Goal: Information Seeking & Learning: Learn about a topic

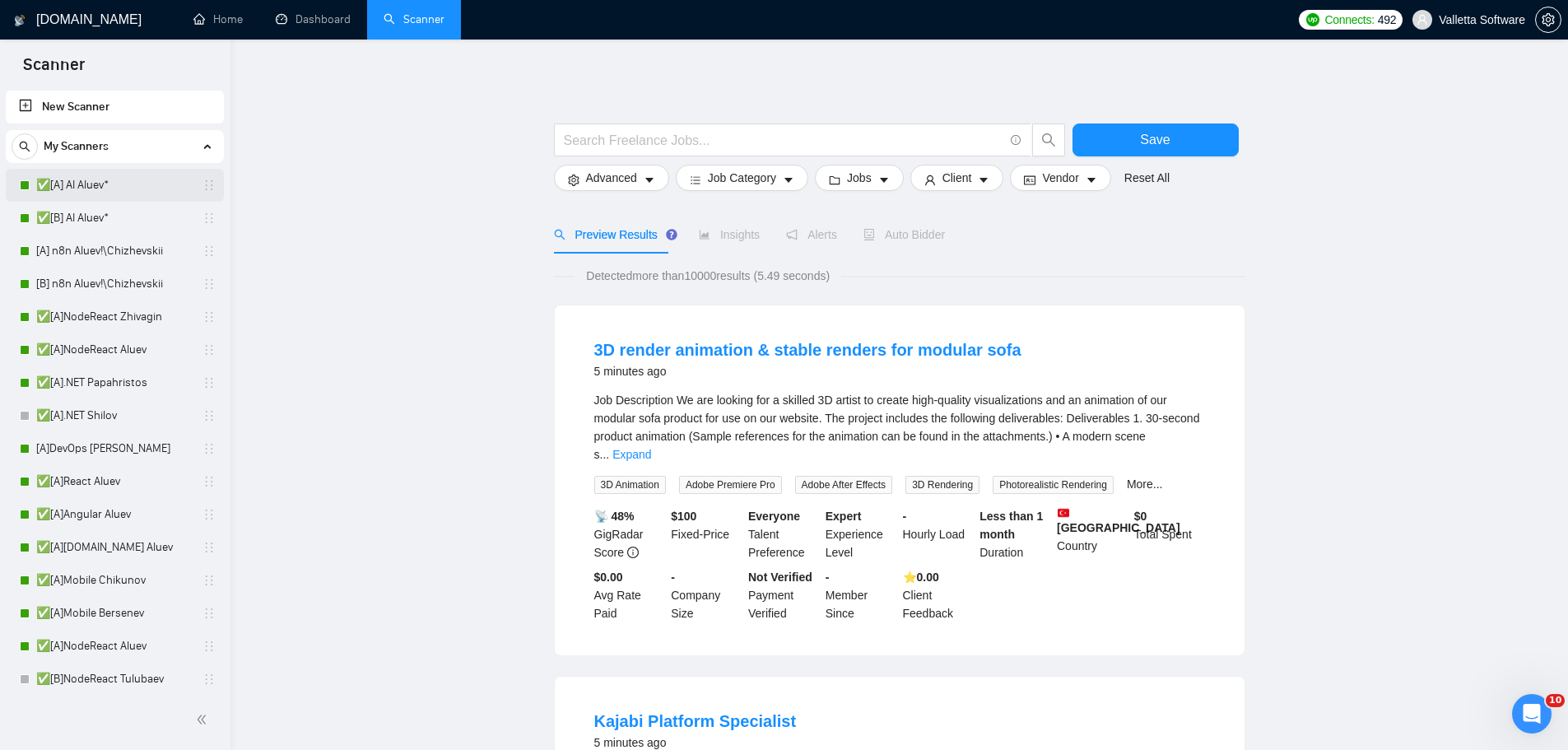
click at [137, 178] on link "✅[A] AI Aluev*" at bounding box center [115, 185] width 157 height 33
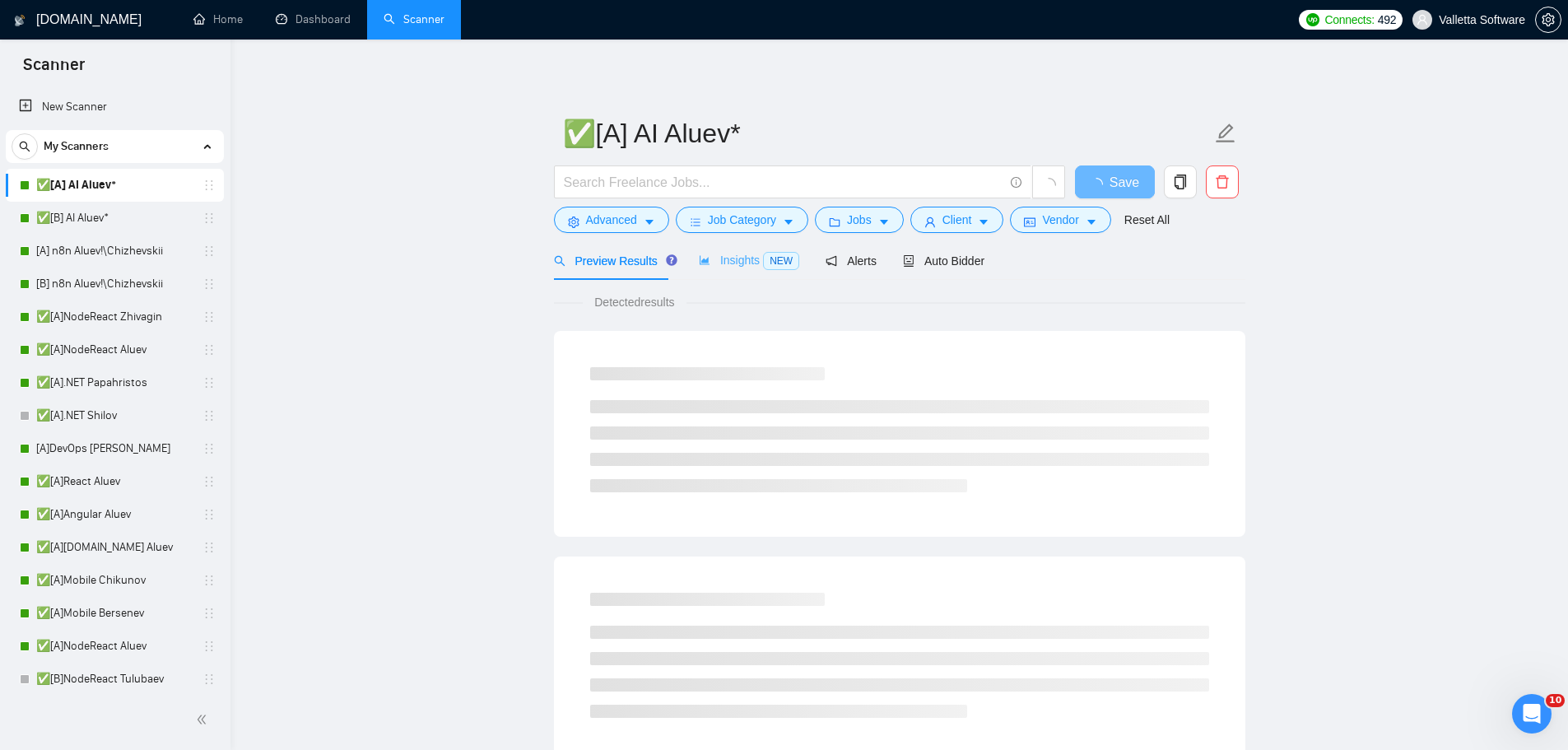
click at [725, 279] on div "Insights NEW" at bounding box center [748, 260] width 101 height 39
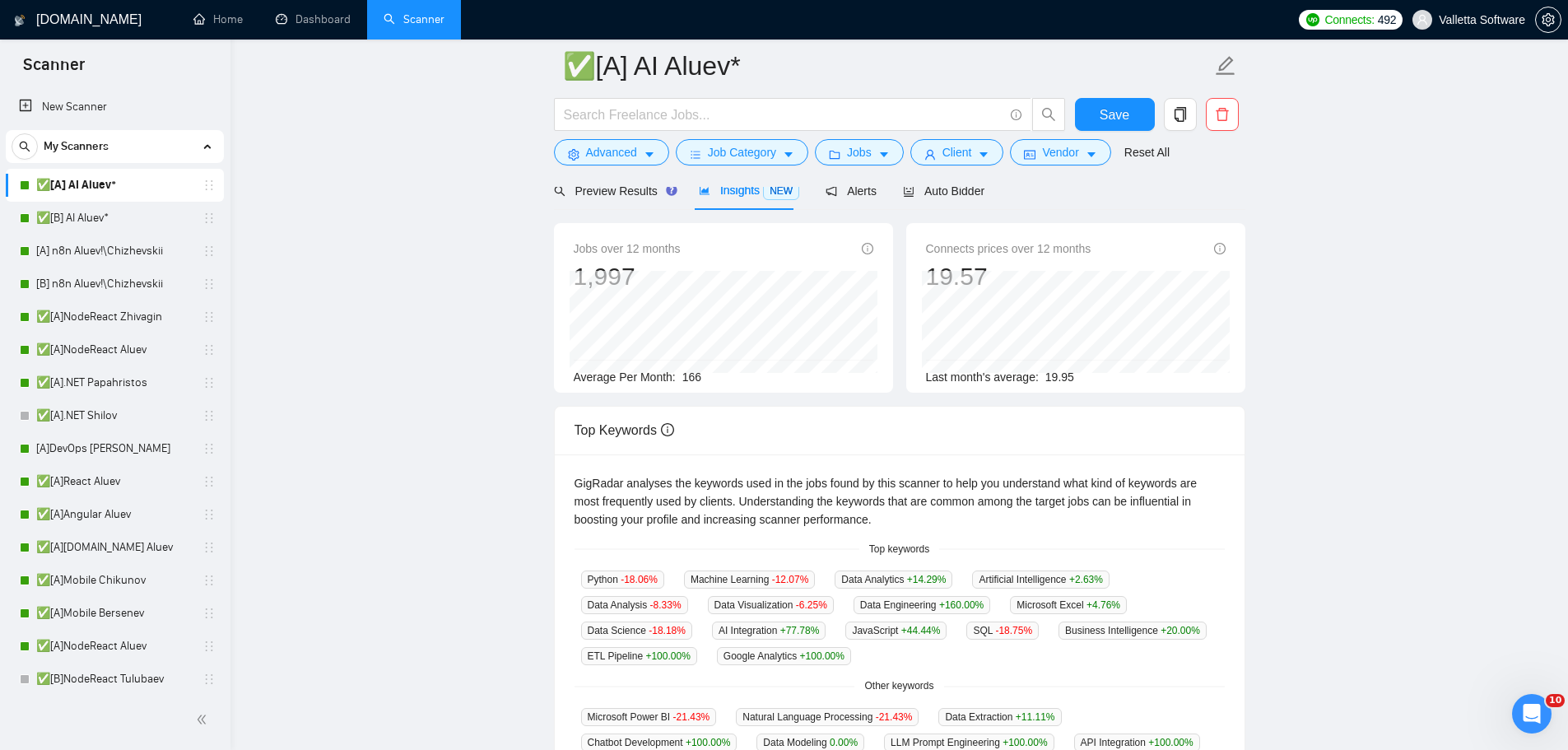
scroll to position [247, 0]
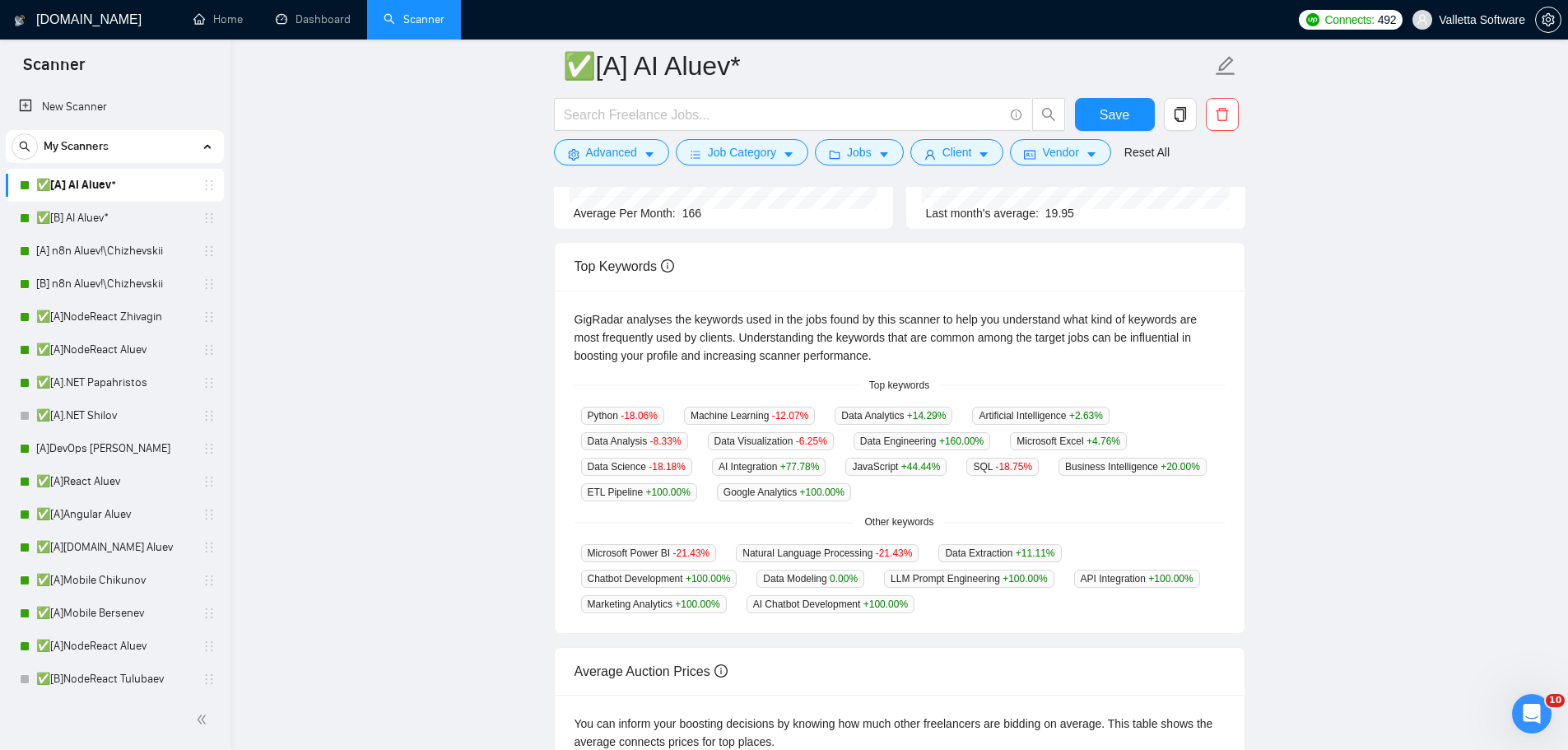
click at [1295, 325] on main "✅[A] AI Aluev* Save Advanced Job Category Jobs Client Vendor Reset All Preview …" at bounding box center [899, 390] width 1285 height 1143
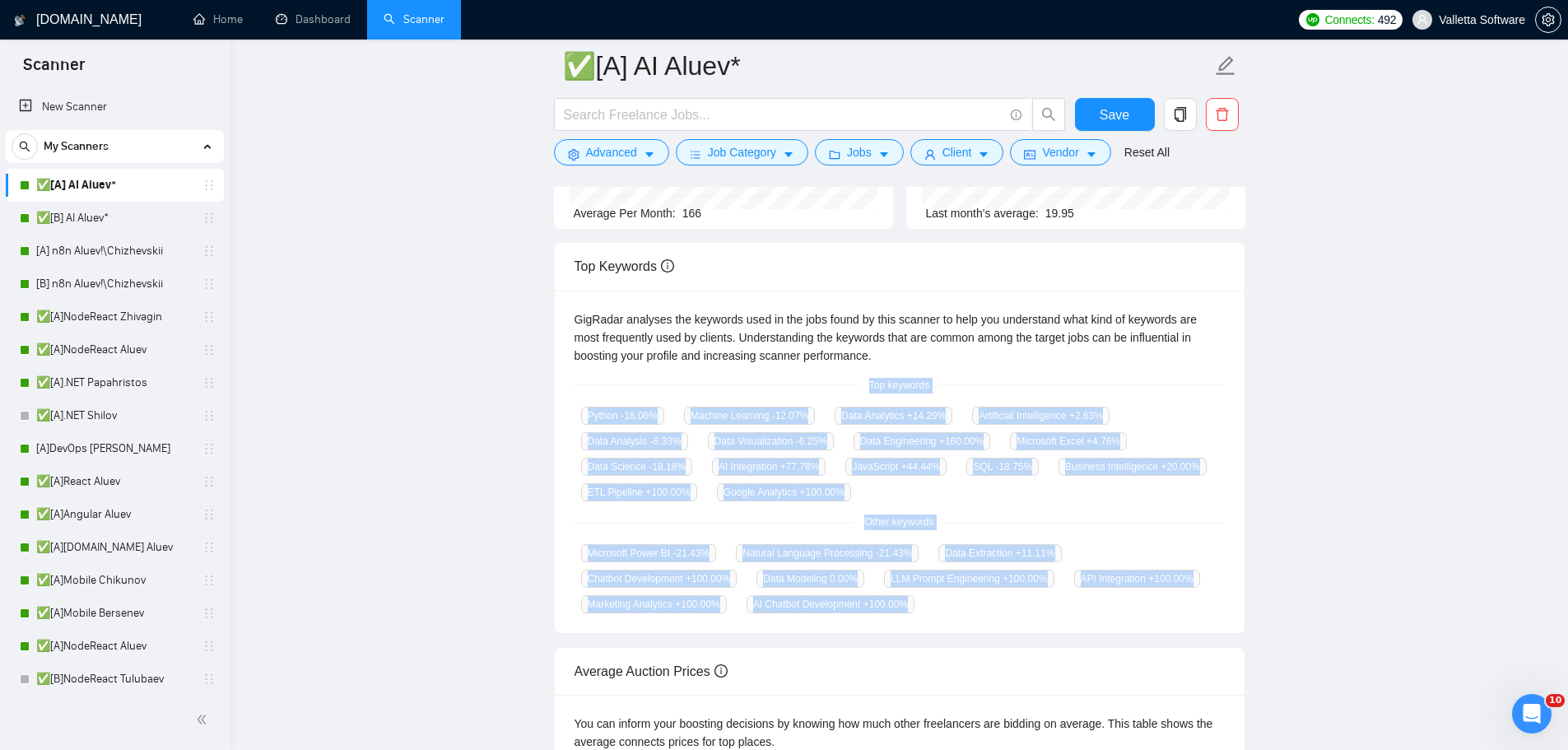
drag, startPoint x: 855, startPoint y: 382, endPoint x: 988, endPoint y: 621, distance: 273.5
click at [988, 621] on div "GigRadar analyses the keywords used in the jobs found by this scanner to help y…" at bounding box center [899, 462] width 690 height 344
copy div "Top keywords Python -18.06 % Machine Learning -12.07 % Data Analytics +14.29 % …"
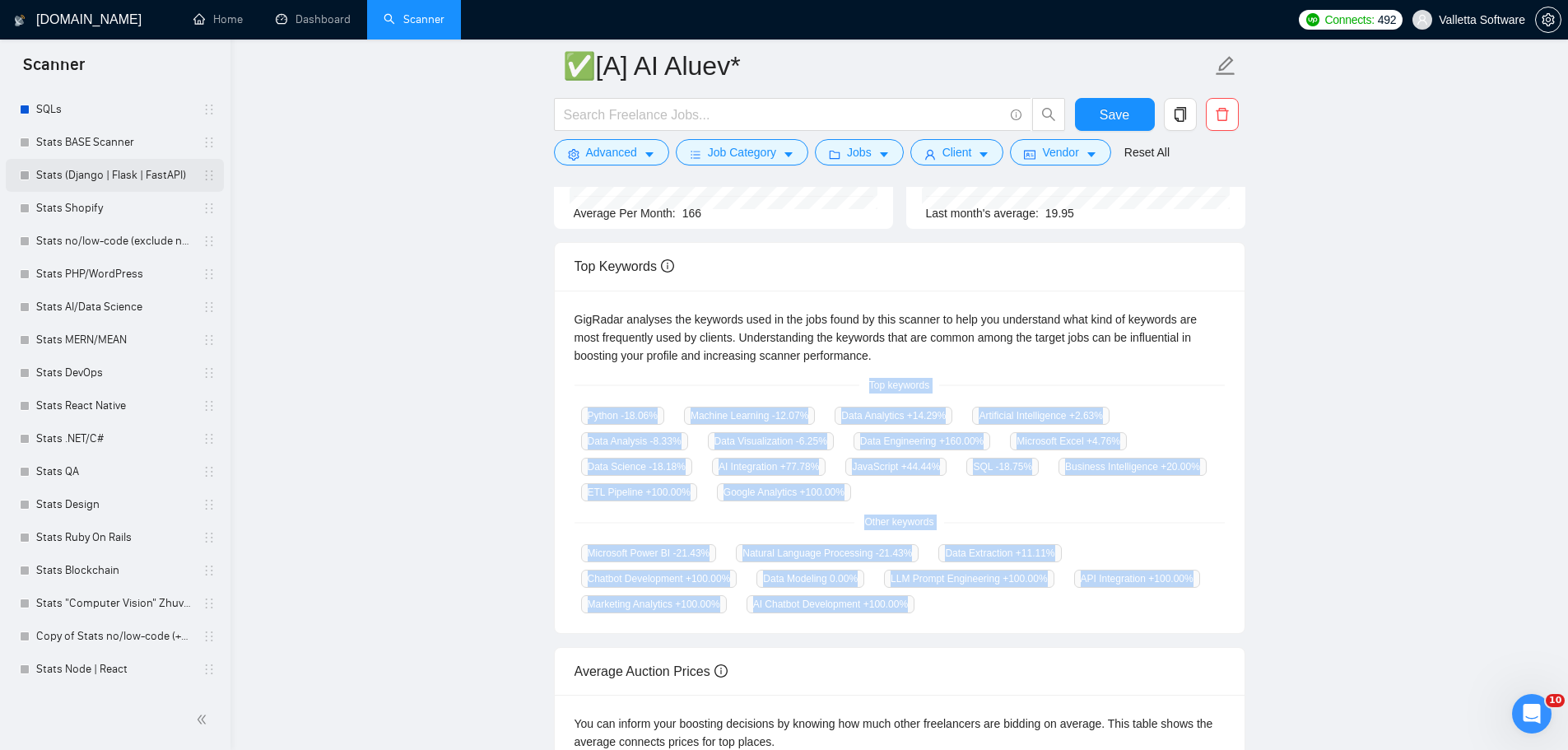
scroll to position [927, 0]
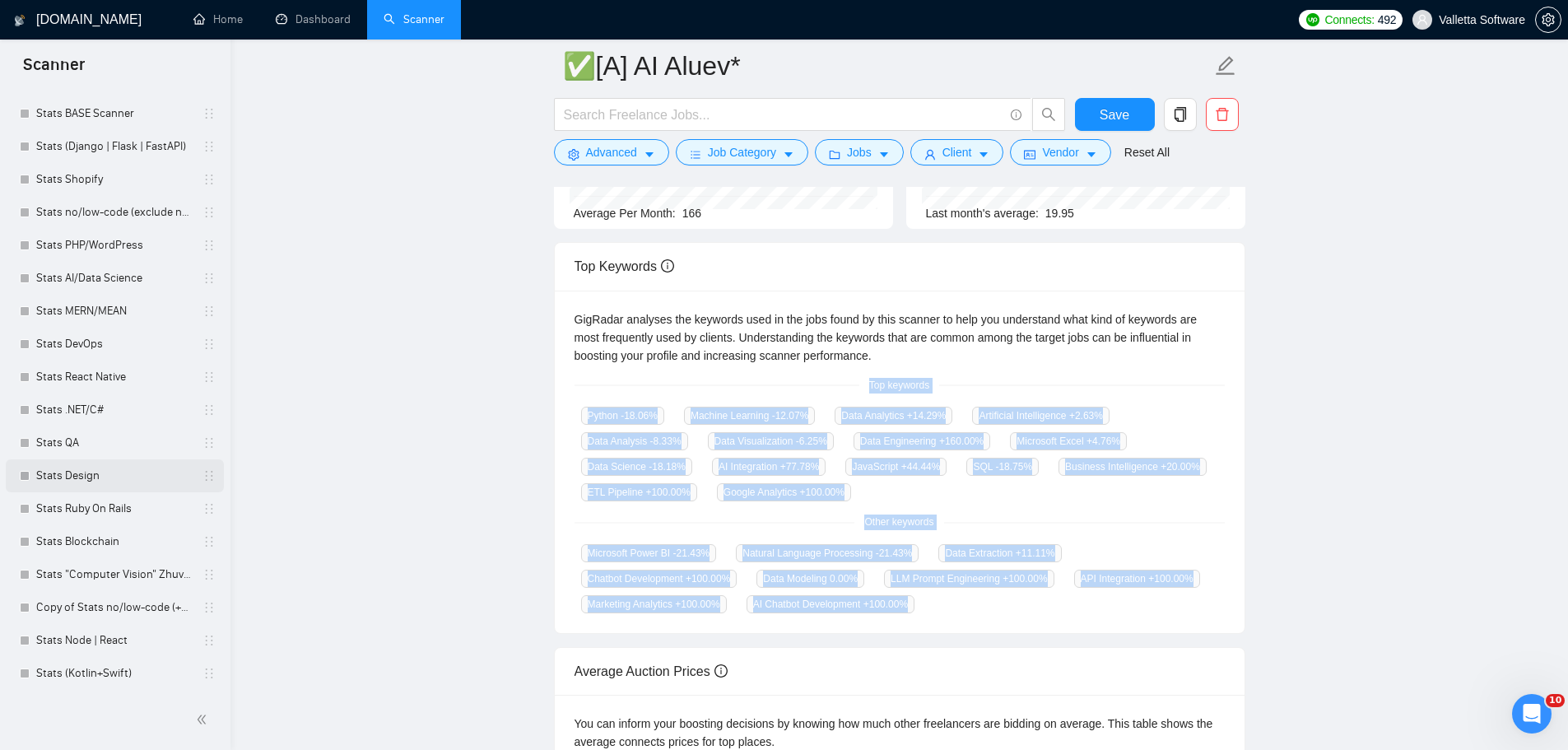
click at [46, 483] on link "Stats Design" at bounding box center [115, 475] width 157 height 33
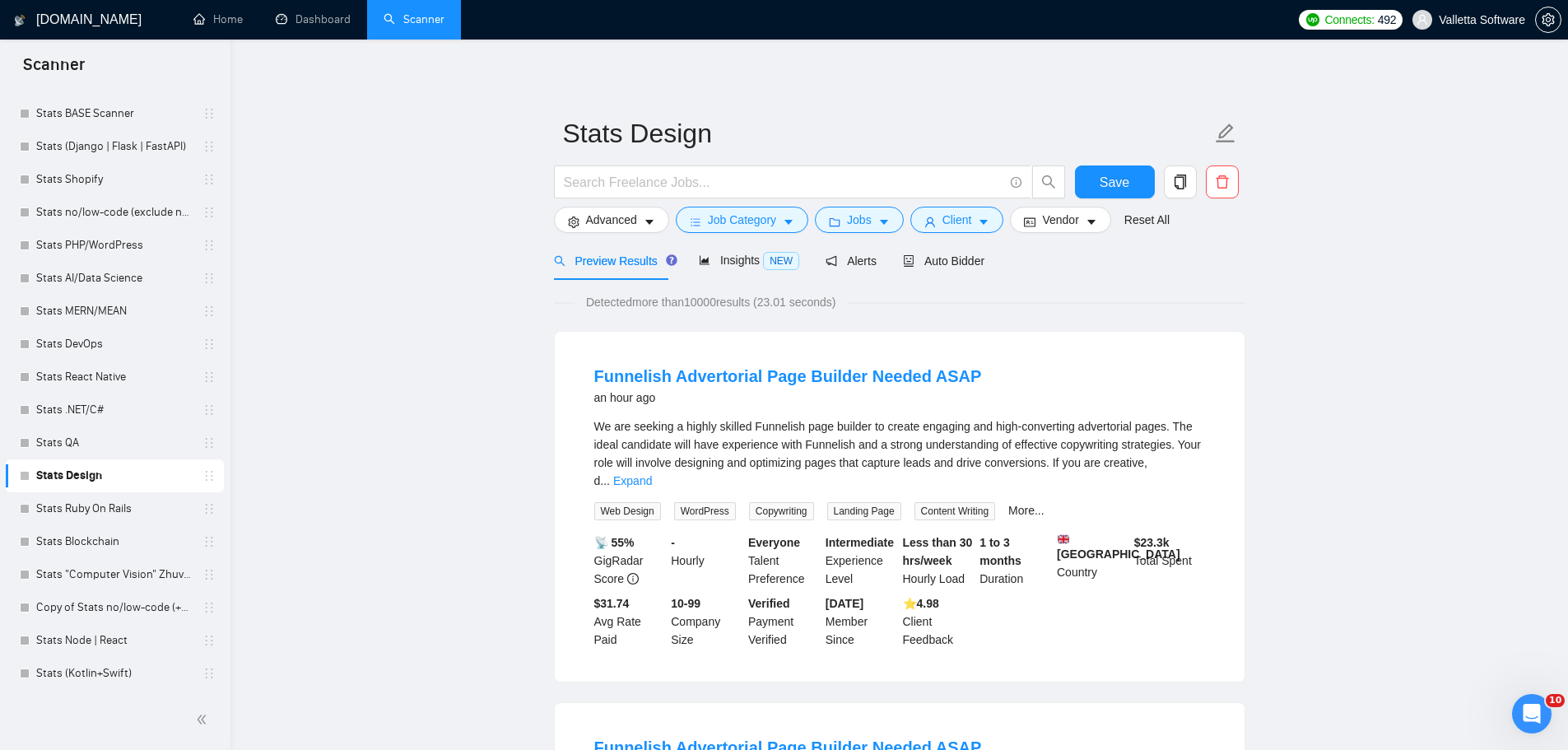
drag, startPoint x: 734, startPoint y: 266, endPoint x: 759, endPoint y: 258, distance: 26.2
click at [734, 266] on span "Insights NEW" at bounding box center [748, 259] width 101 height 13
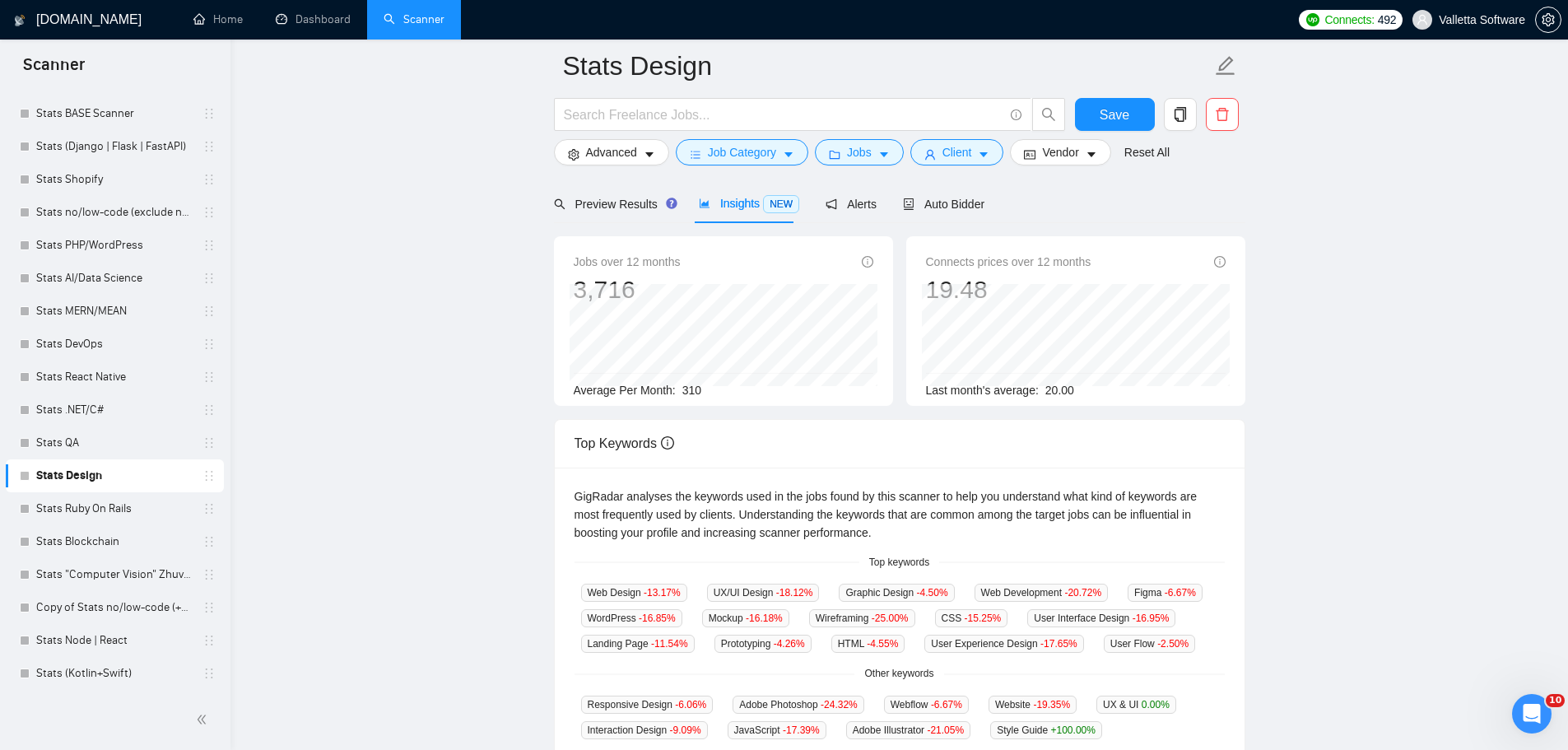
scroll to position [247, 0]
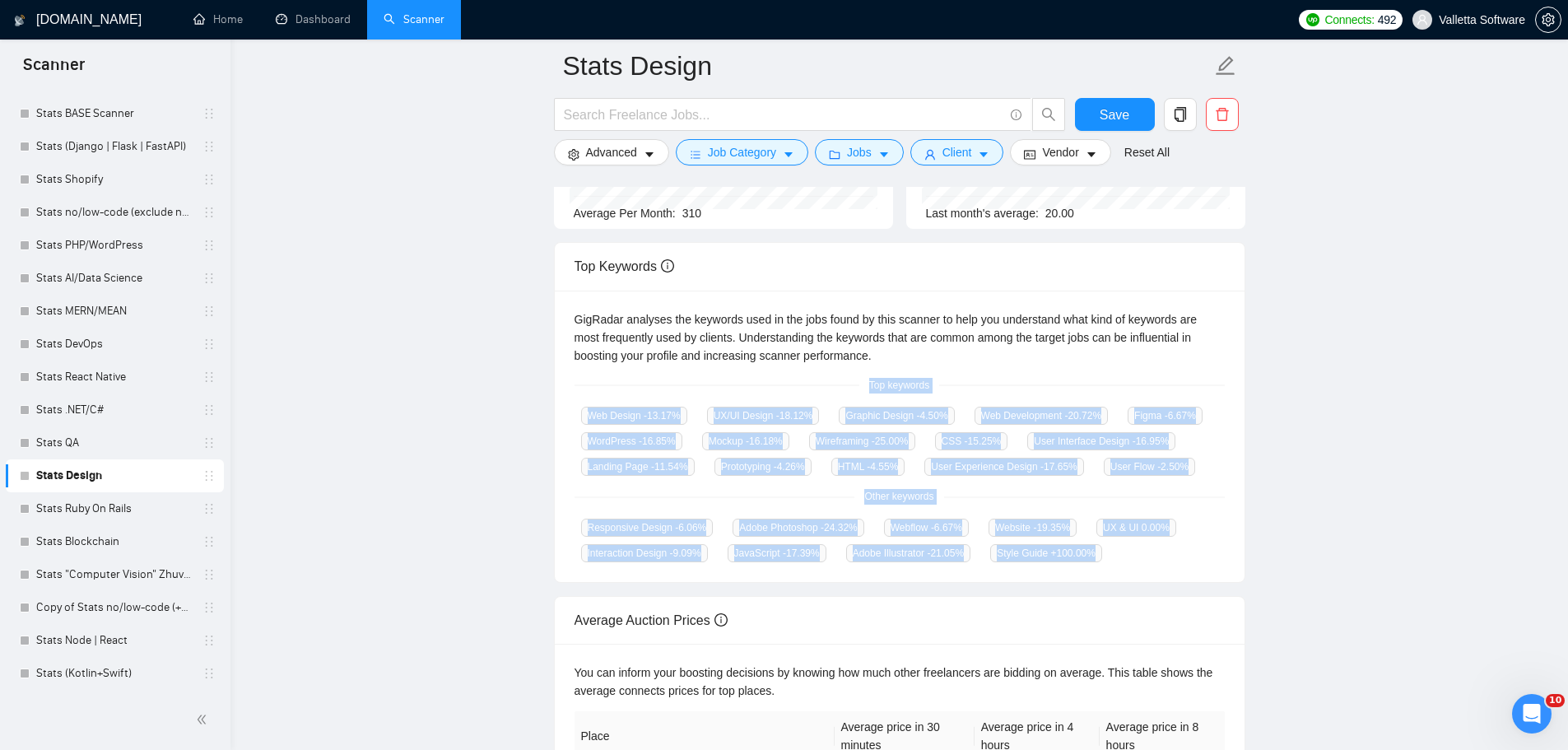
drag, startPoint x: 986, startPoint y: 489, endPoint x: 1123, endPoint y: 567, distance: 157.6
click at [1123, 567] on div "GigRadar analyses the keywords used in the jobs found by this scanner to help y…" at bounding box center [899, 436] width 690 height 292
copy div "Top keywords Web Design -13.17 % UX/UI Design -18.12 % Graphic Design -4.50 % W…"
